Goal: Check status: Check status

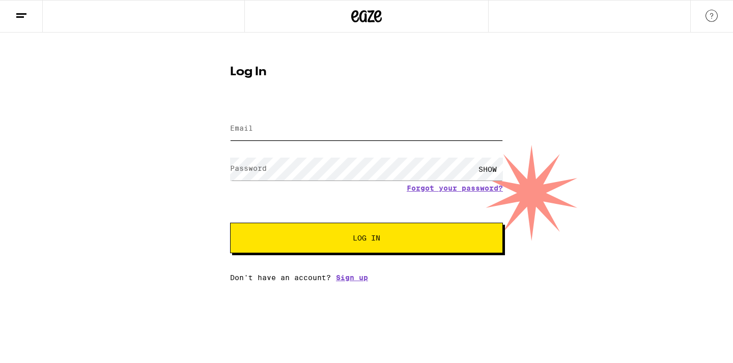
type input "[PERSON_NAME][EMAIL_ADDRESS][PERSON_NAME][DOMAIN_NAME]"
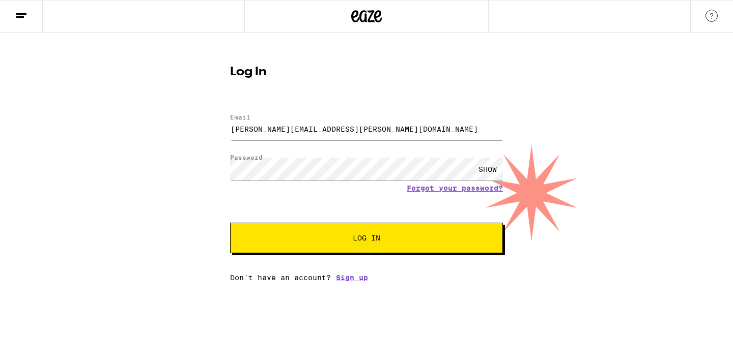
click at [410, 235] on button "Log In" at bounding box center [366, 238] width 273 height 31
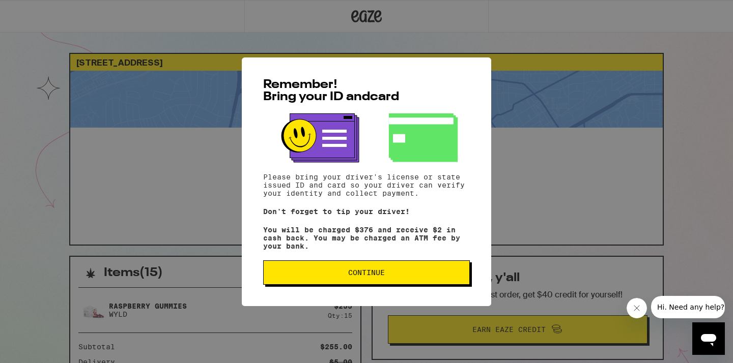
click at [349, 275] on span "Continue" at bounding box center [366, 272] width 37 height 7
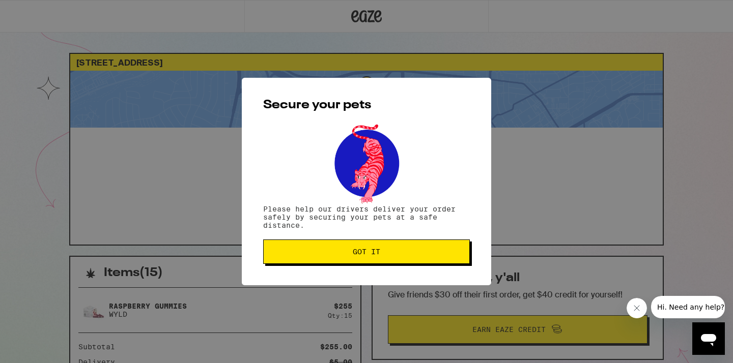
click at [343, 248] on button "Got it" at bounding box center [366, 252] width 207 height 24
